Goal: Understand process/instructions

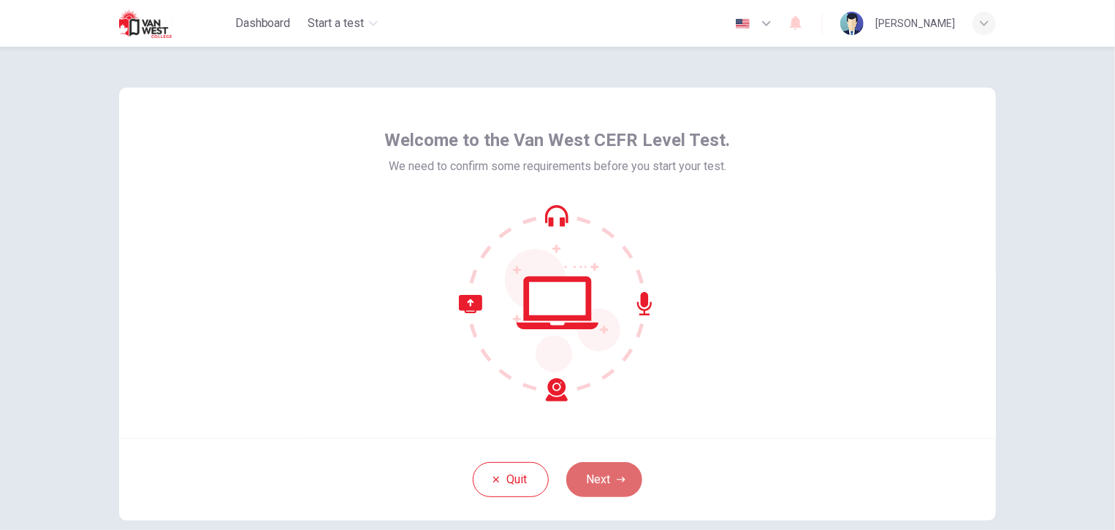
click at [568, 472] on button "Next" at bounding box center [604, 479] width 76 height 35
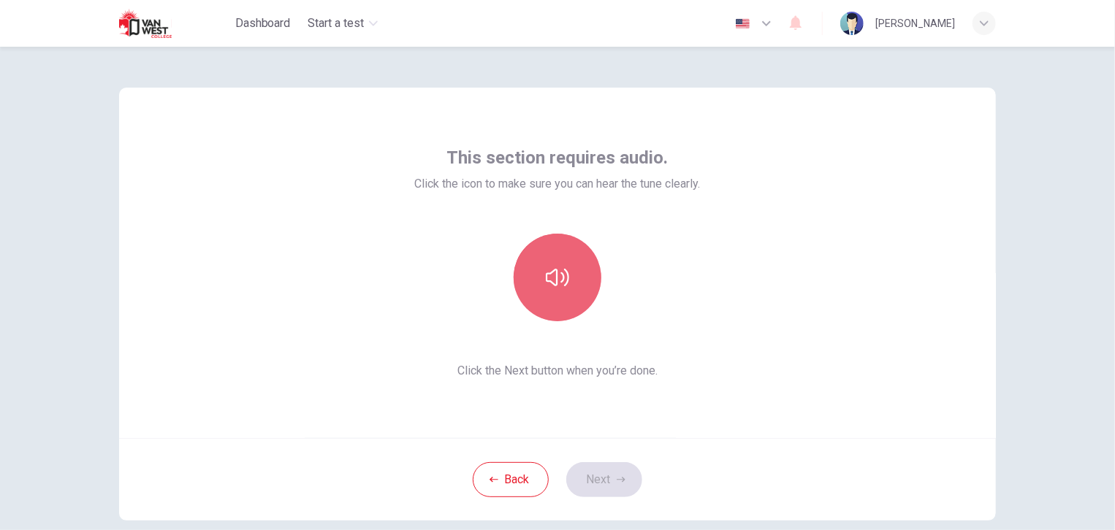
click at [554, 273] on icon "button" at bounding box center [557, 277] width 23 height 23
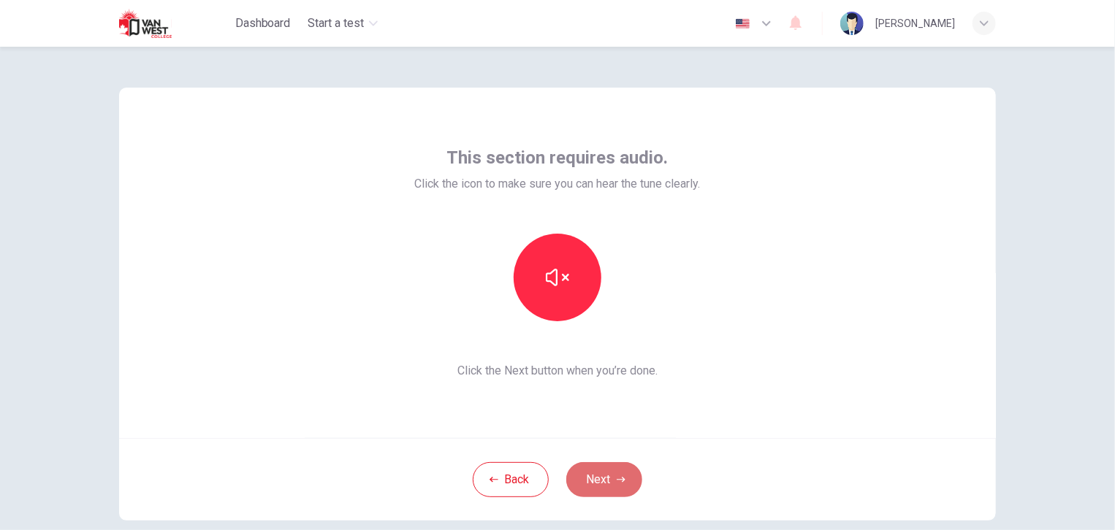
click at [607, 462] on button "Next" at bounding box center [604, 479] width 76 height 35
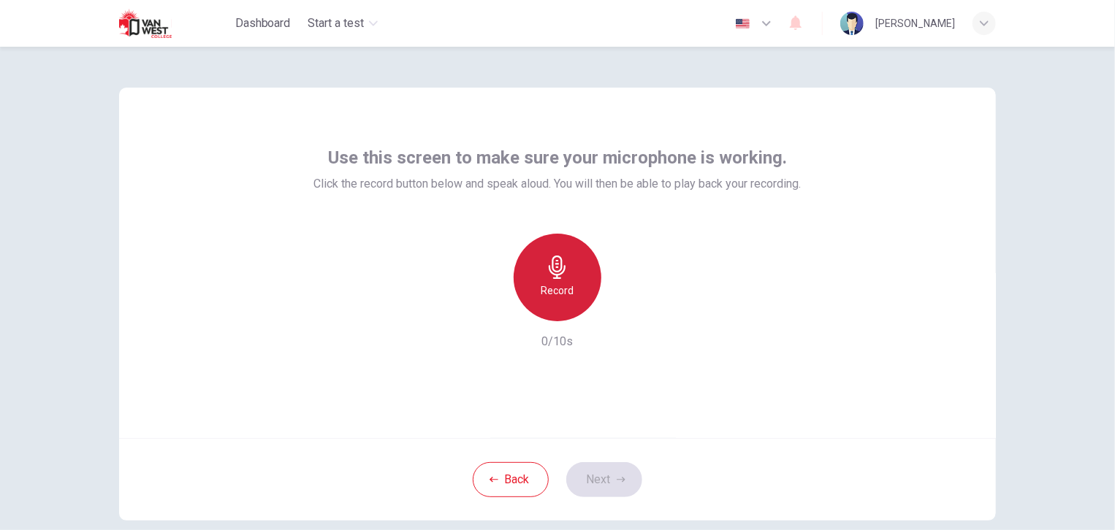
click at [557, 272] on icon "button" at bounding box center [557, 267] width 23 height 23
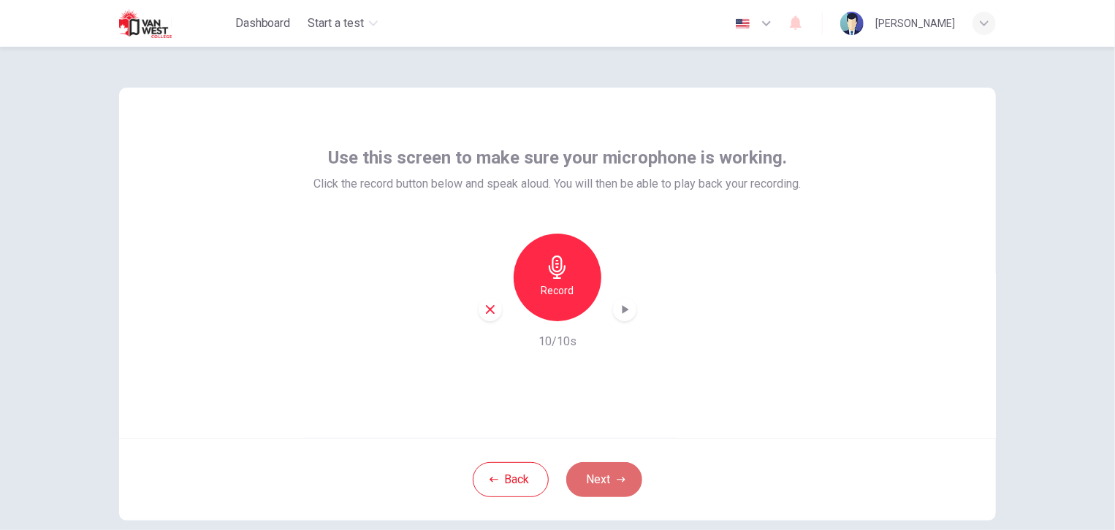
click at [608, 470] on button "Next" at bounding box center [604, 479] width 76 height 35
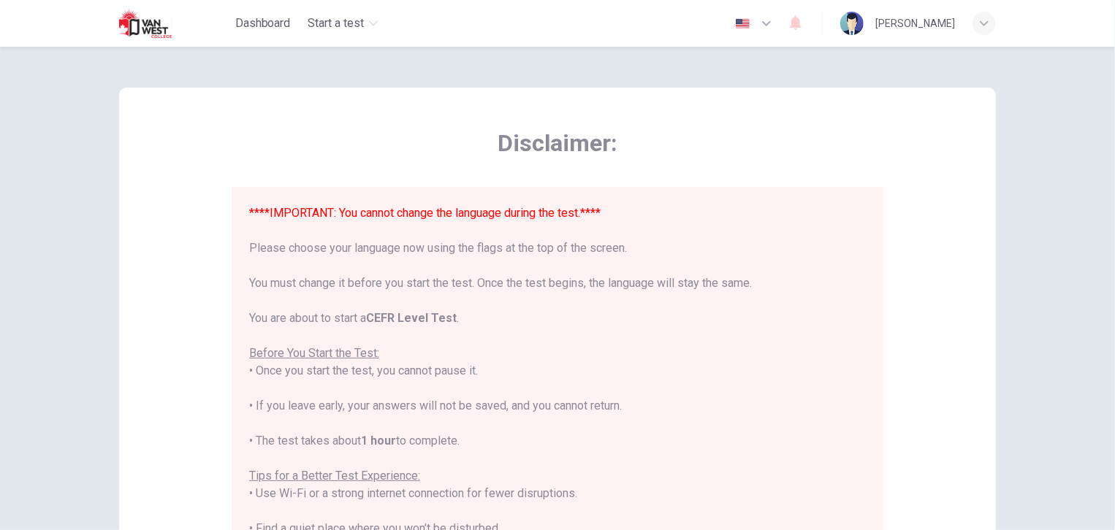
click at [758, 28] on icon "button" at bounding box center [767, 24] width 18 height 18
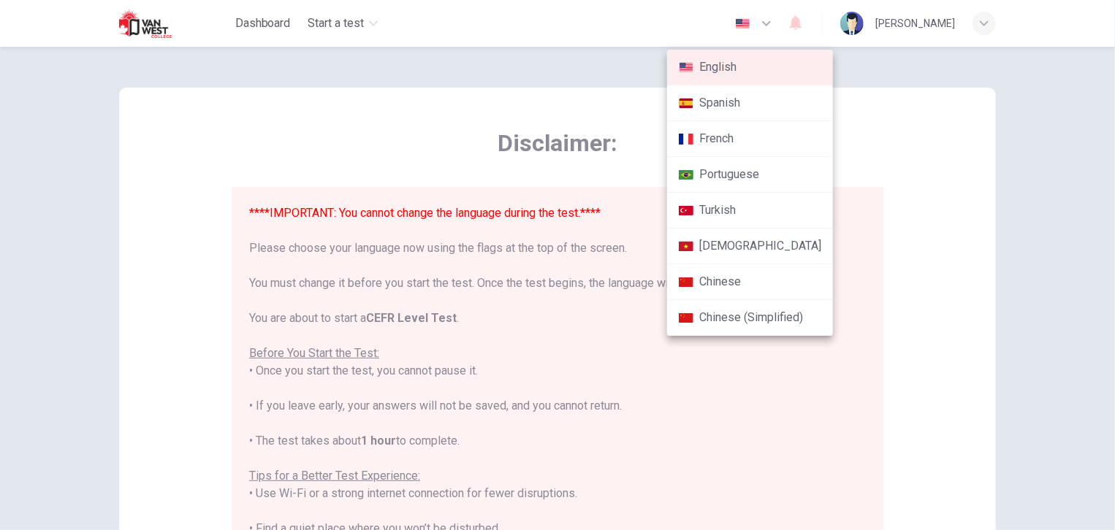
click at [755, 24] on div at bounding box center [557, 265] width 1115 height 530
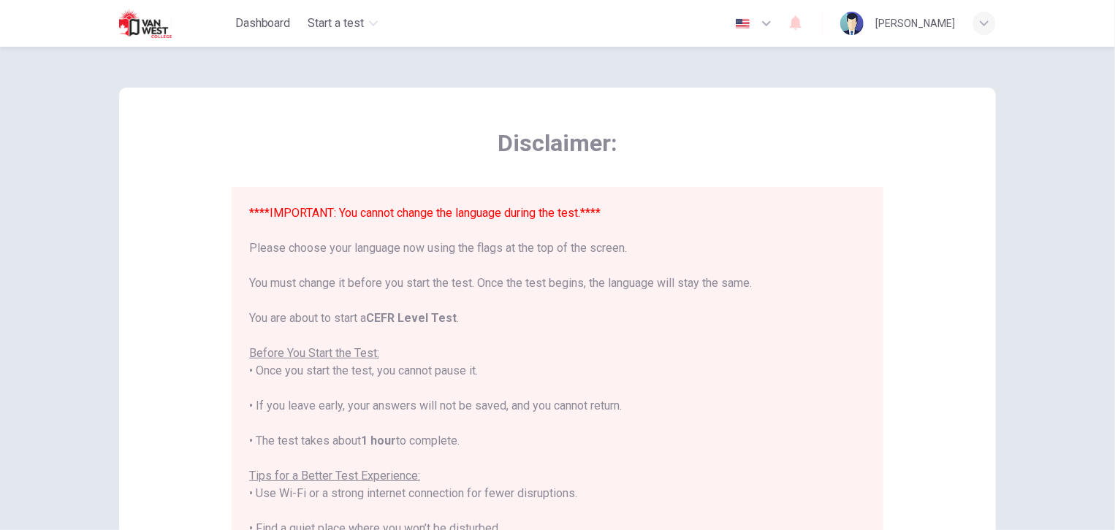
click at [1047, 367] on div "Disclaimer: ****IMPORTANT: You cannot change the language during the test.**** …" at bounding box center [557, 289] width 1115 height 484
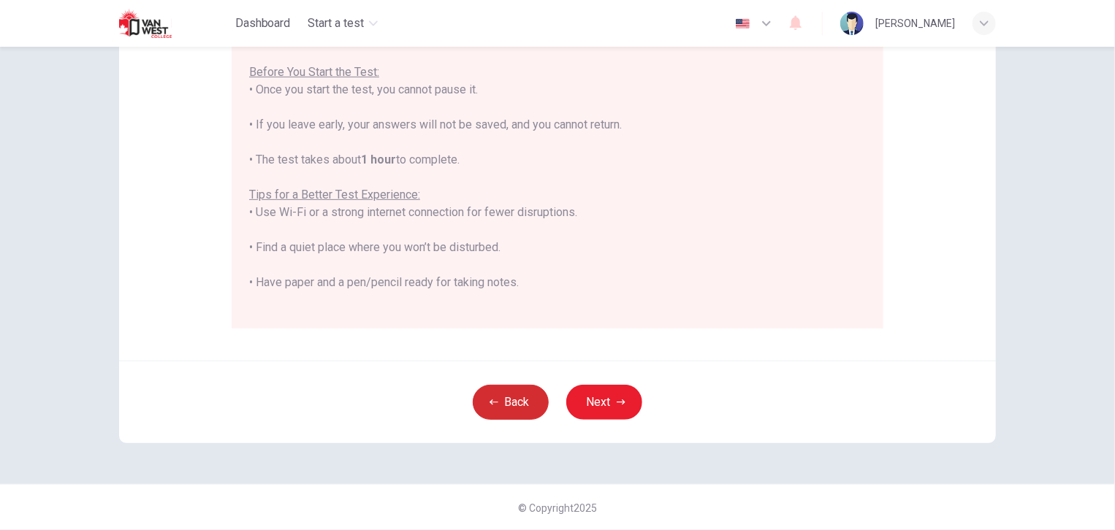
click at [503, 399] on button "Back" at bounding box center [511, 402] width 76 height 35
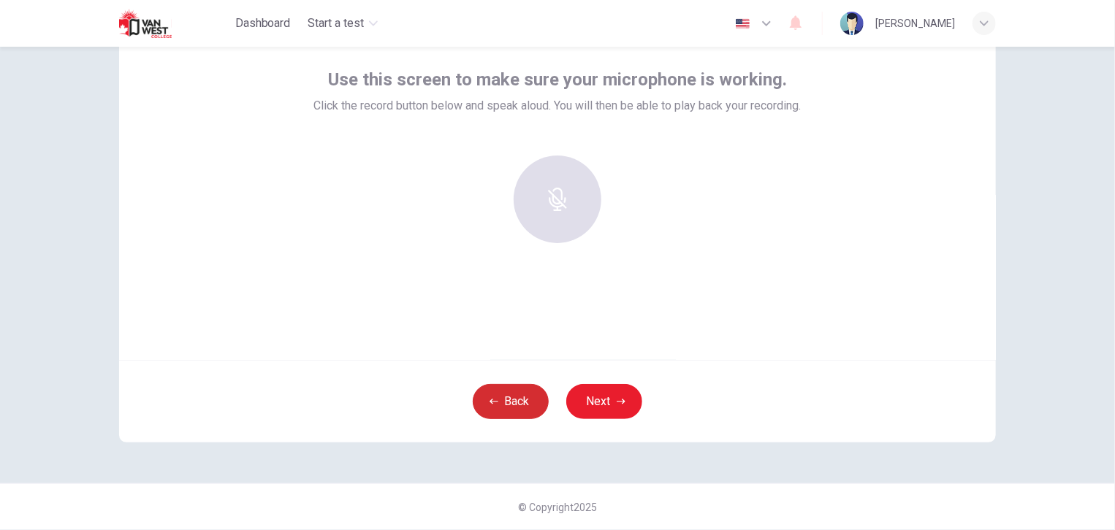
scroll to position [77, 0]
